Goal: Task Accomplishment & Management: Manage account settings

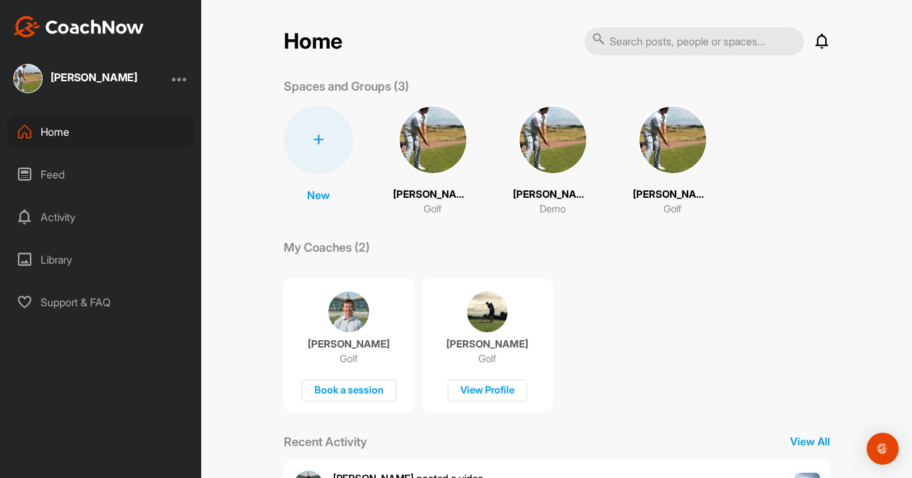
click at [672, 159] on img at bounding box center [672, 139] width 69 height 69
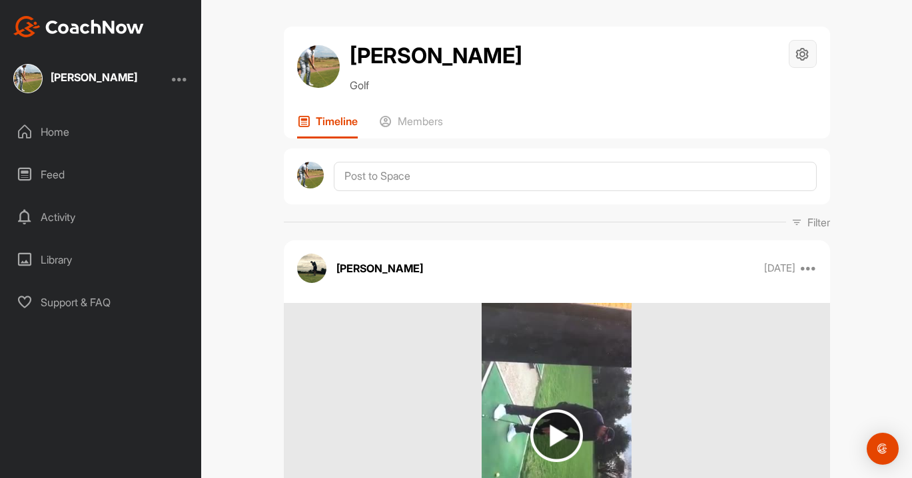
click at [804, 52] on icon at bounding box center [802, 54] width 15 height 15
click at [498, 60] on h2 "[PERSON_NAME]" at bounding box center [436, 56] width 173 height 32
click at [55, 134] on div "Home" at bounding box center [101, 131] width 188 height 33
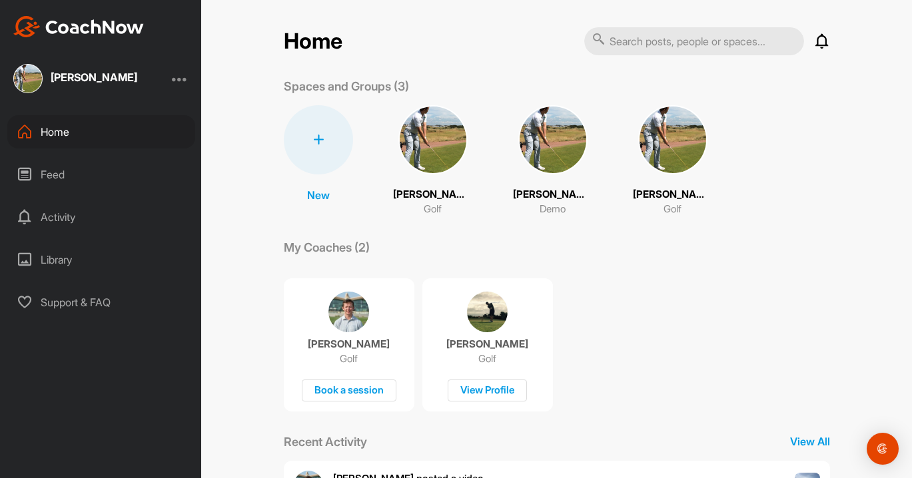
click at [179, 77] on div at bounding box center [180, 79] width 16 height 16
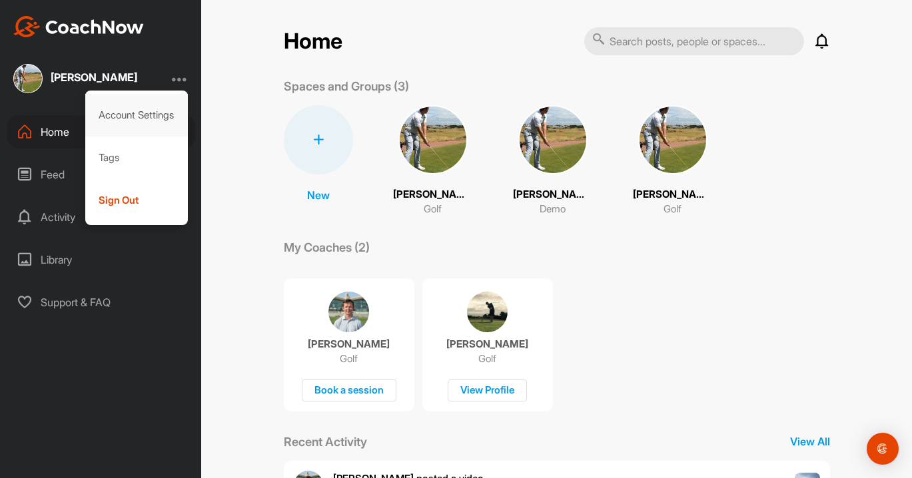
click at [153, 111] on div "Account Settings" at bounding box center [136, 115] width 103 height 43
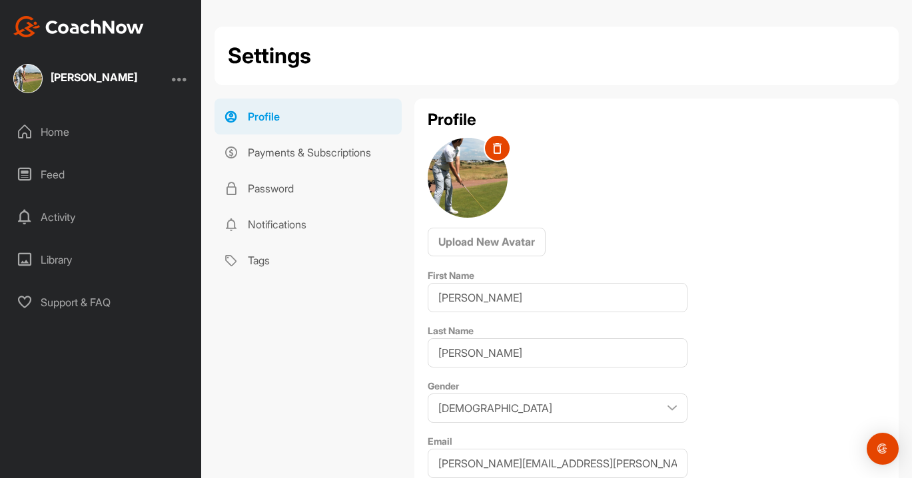
click at [175, 81] on div at bounding box center [180, 79] width 16 height 16
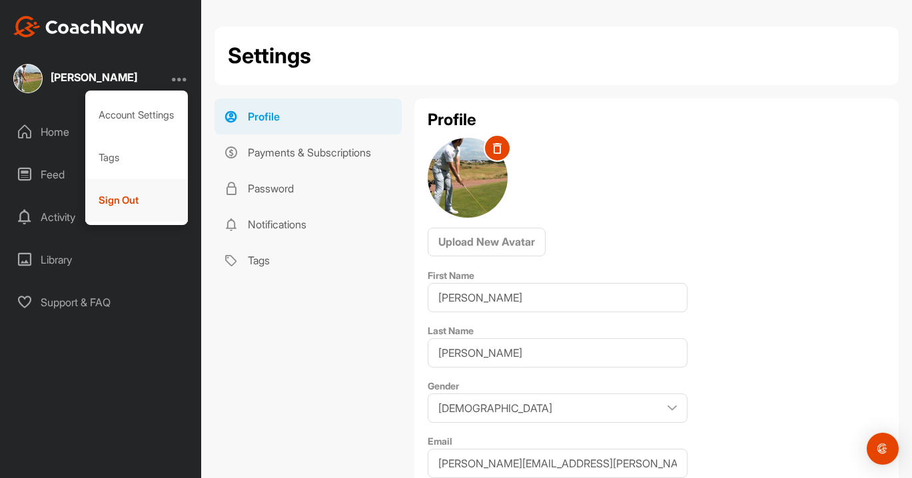
click at [125, 195] on div "Sign Out" at bounding box center [136, 200] width 103 height 43
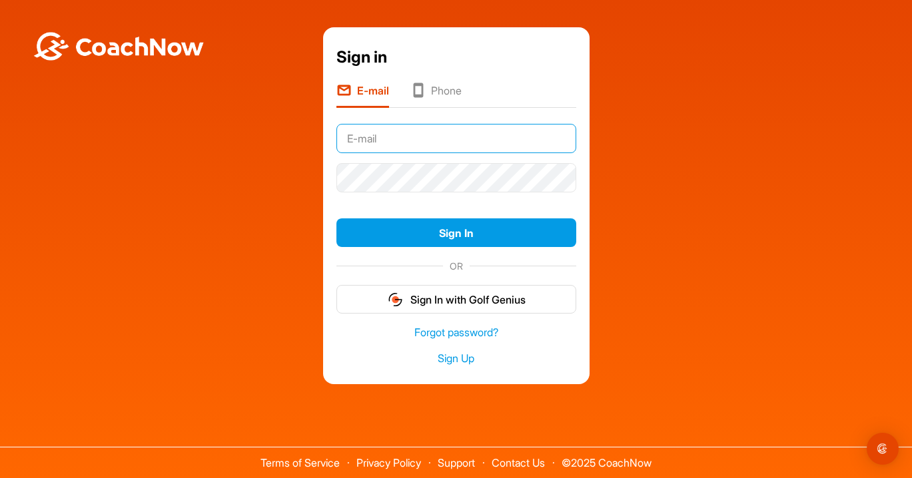
type input "[PERSON_NAME][EMAIL_ADDRESS][DOMAIN_NAME]"
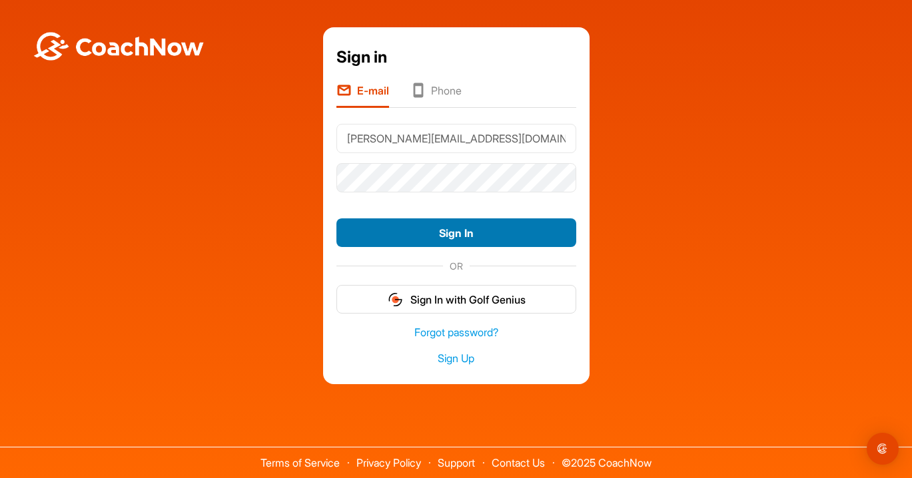
click at [430, 234] on button "Sign In" at bounding box center [456, 233] width 240 height 29
